Goal: Transaction & Acquisition: Purchase product/service

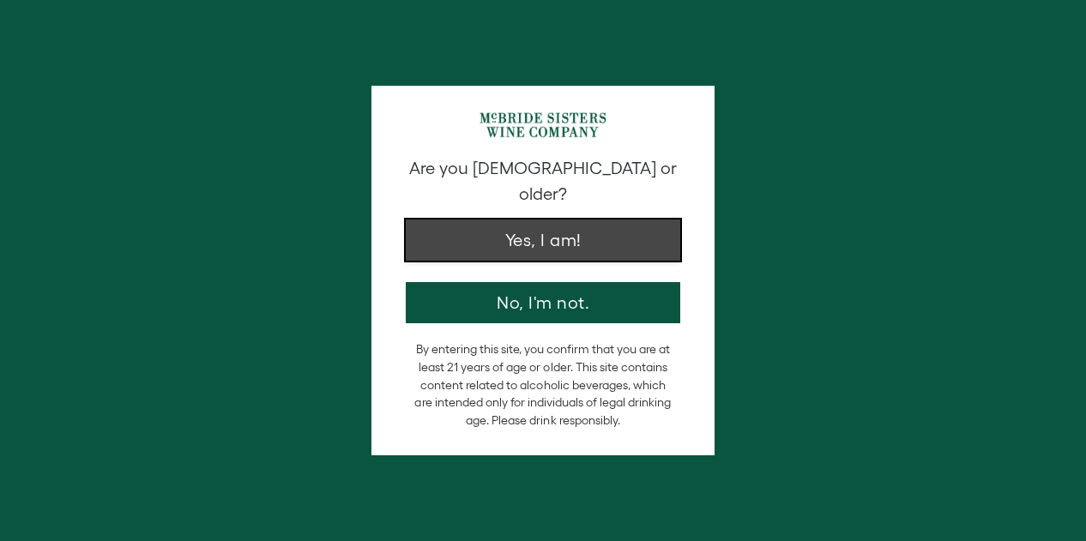
click at [575, 226] on button "Yes, I am!" at bounding box center [543, 240] width 274 height 41
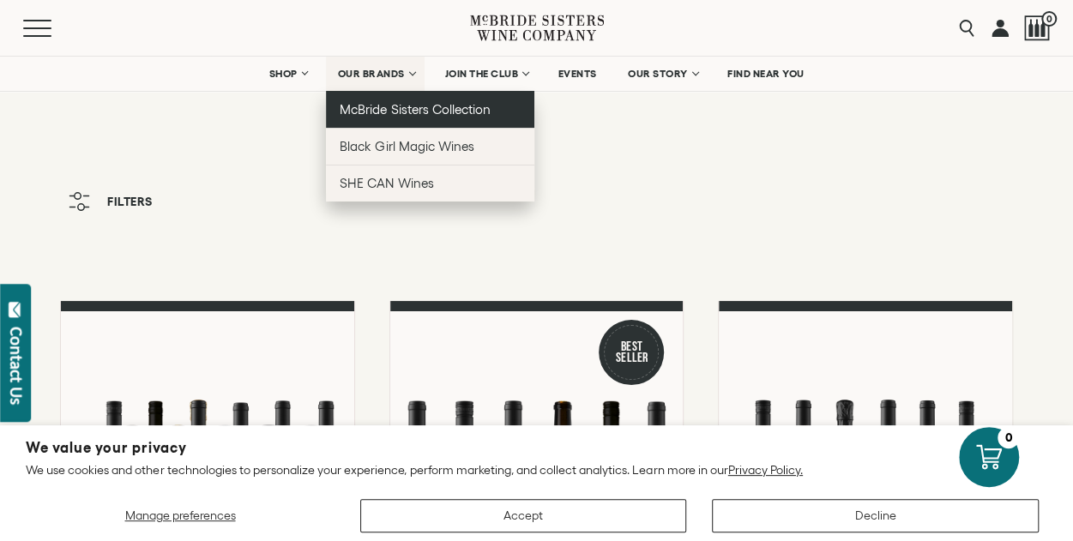
click at [384, 113] on span "McBride Sisters Collection" at bounding box center [415, 109] width 151 height 15
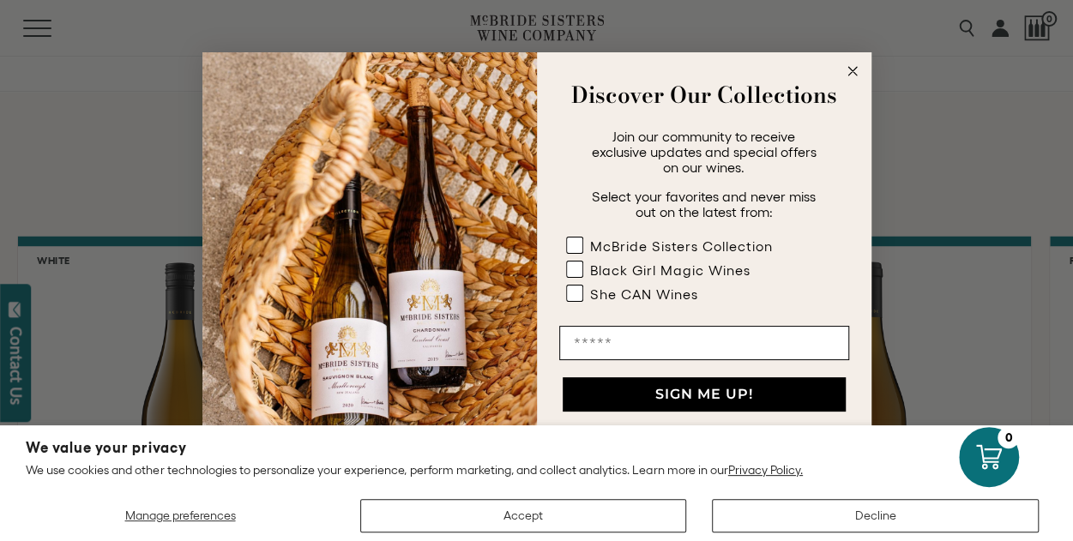
scroll to position [1407, 0]
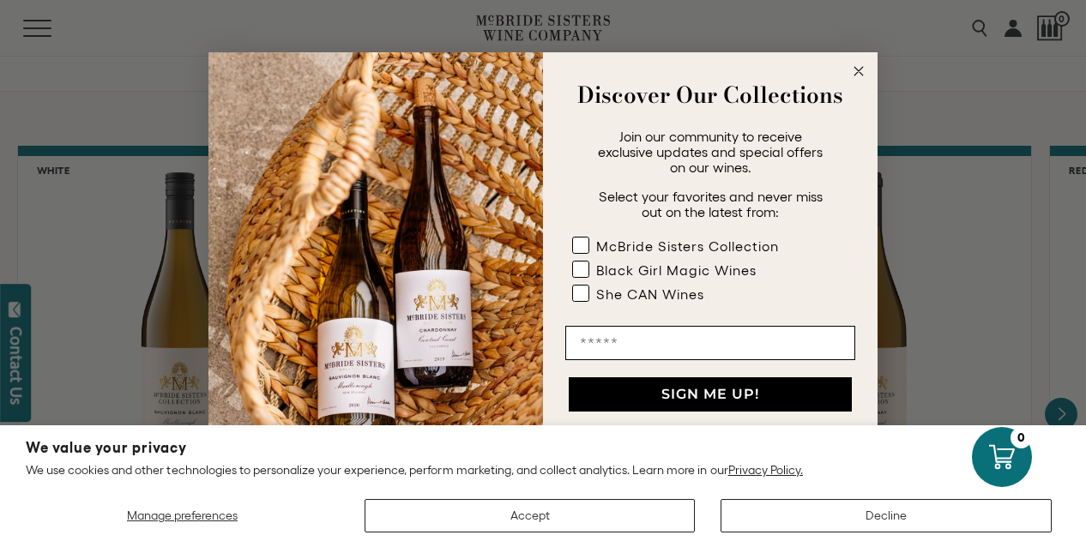
click at [858, 75] on circle "Close dialog" at bounding box center [859, 72] width 20 height 20
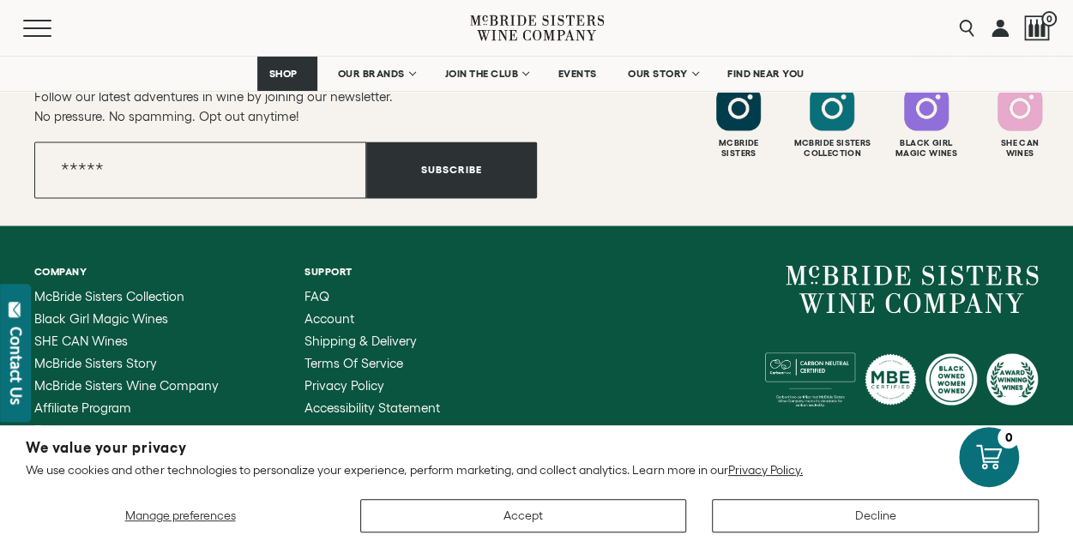
scroll to position [8036, 0]
